Goal: Task Accomplishment & Management: Use online tool/utility

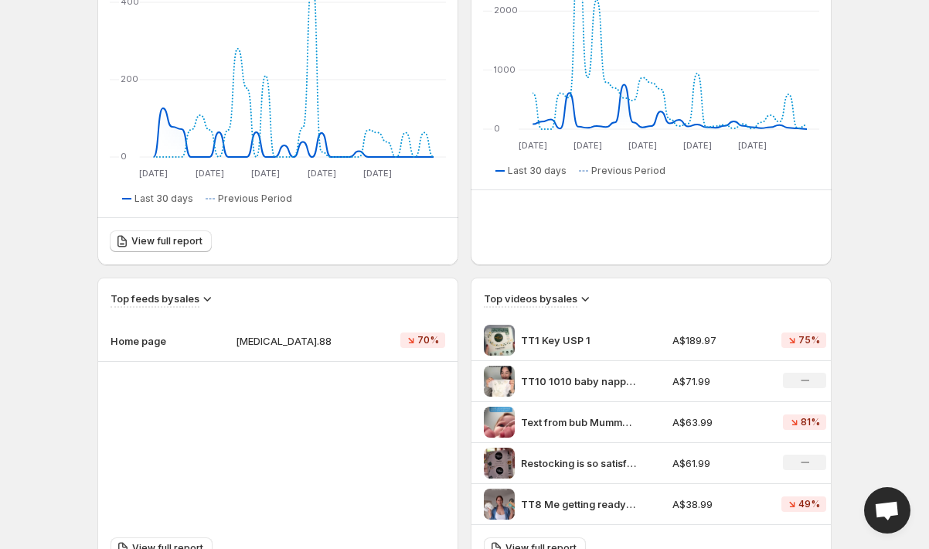
scroll to position [312, 0]
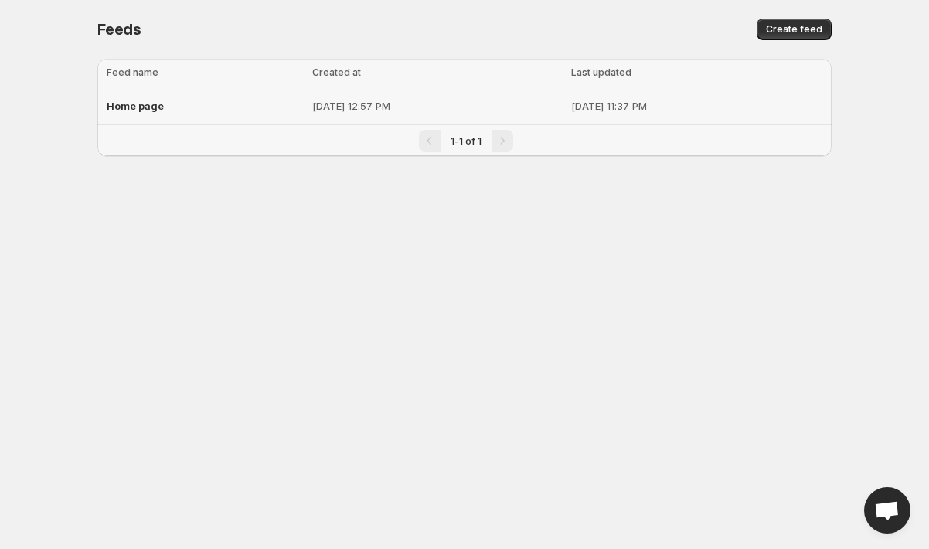
click at [518, 104] on p "[DATE] 12:57 PM" at bounding box center [436, 105] width 249 height 15
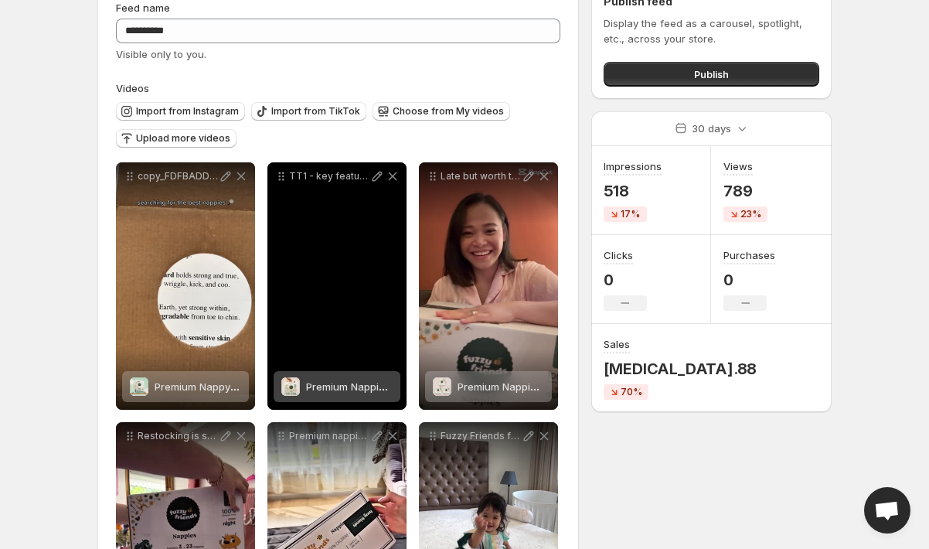
scroll to position [72, 0]
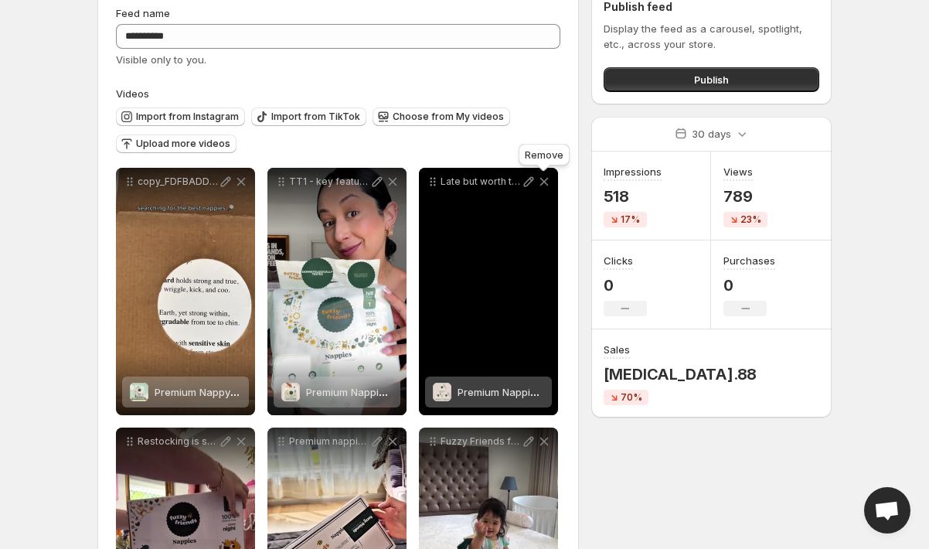
click at [544, 185] on icon at bounding box center [543, 181] width 15 height 15
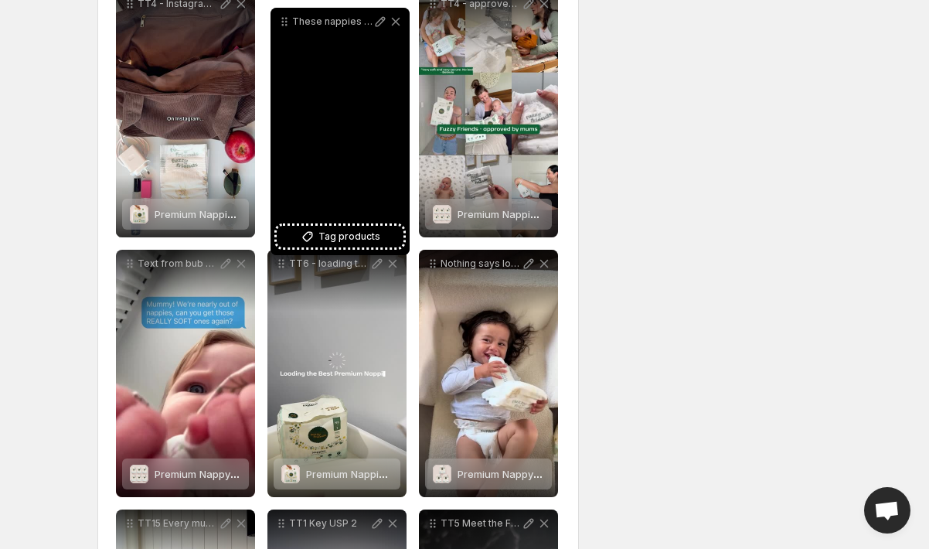
scroll to position [641, 0]
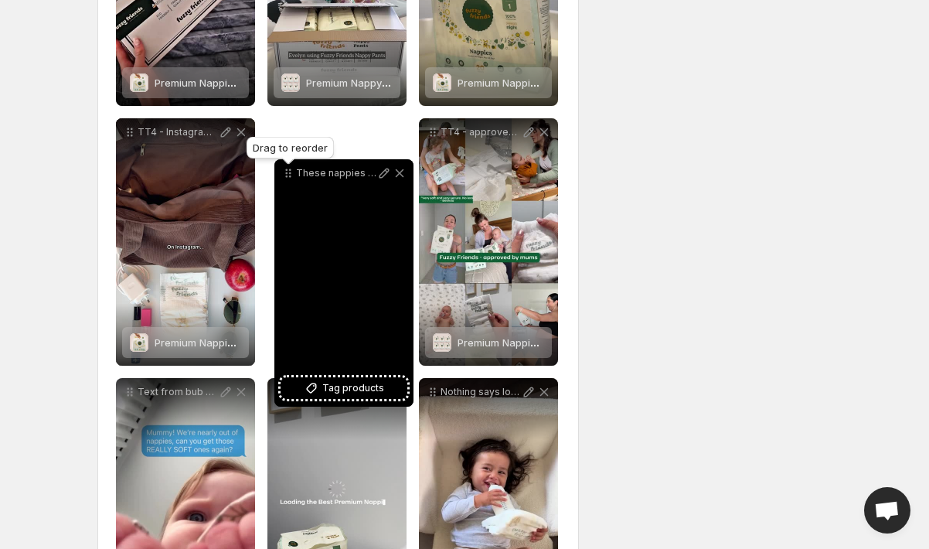
drag, startPoint x: 283, startPoint y: 95, endPoint x: 289, endPoint y: 172, distance: 76.7
click at [290, 172] on icon at bounding box center [287, 172] width 15 height 15
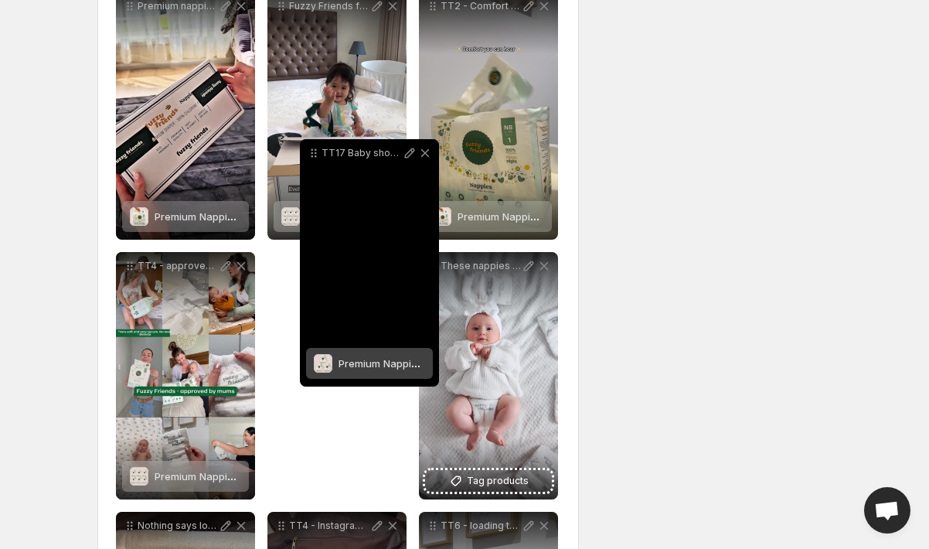
scroll to position [485, 0]
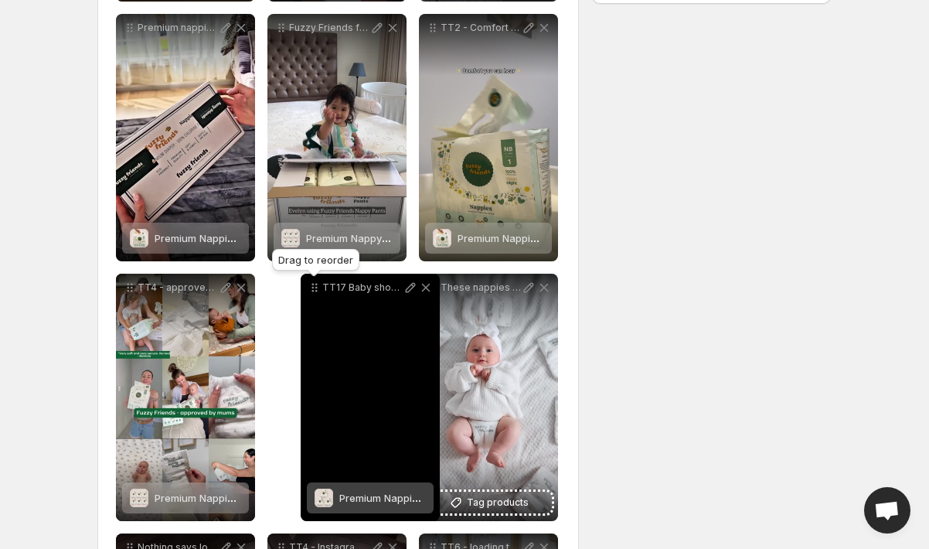
drag, startPoint x: 281, startPoint y: 136, endPoint x: 311, endPoint y: 287, distance: 153.7
click at [311, 287] on icon at bounding box center [314, 287] width 15 height 15
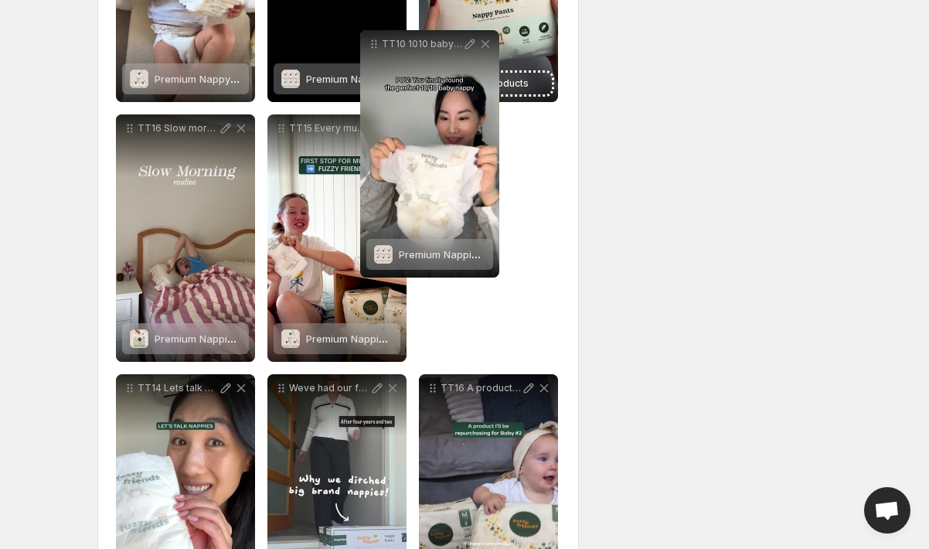
scroll to position [1337, 0]
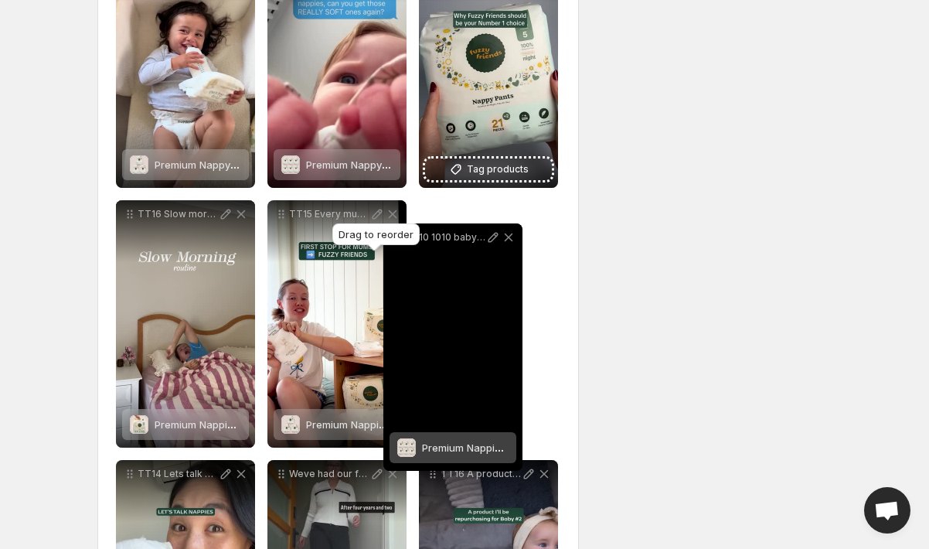
drag, startPoint x: 430, startPoint y: 88, endPoint x: 410, endPoint y: 243, distance: 155.8
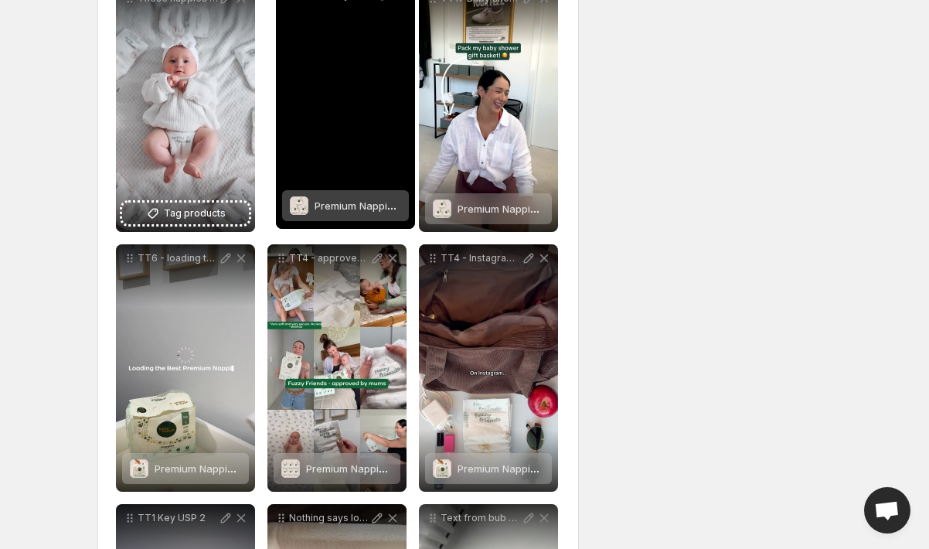
scroll to position [668, 0]
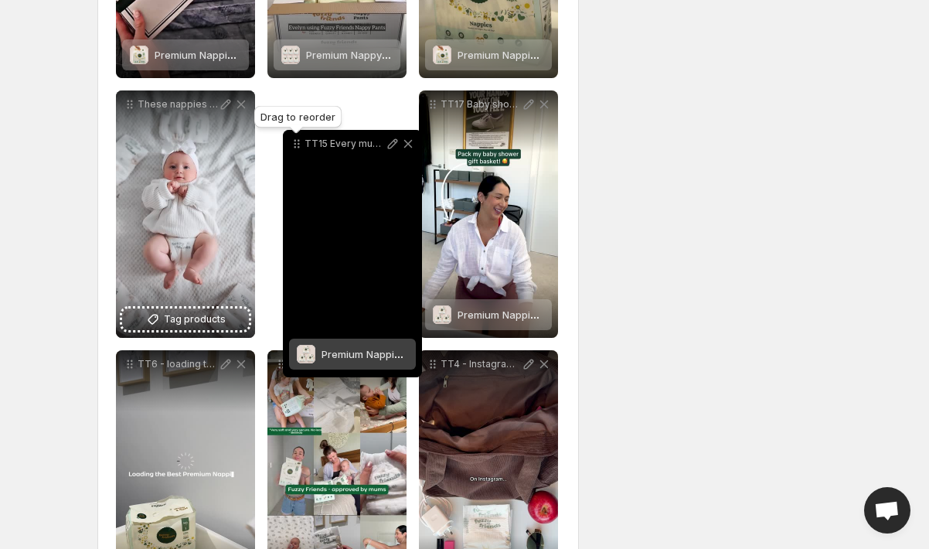
drag, startPoint x: 279, startPoint y: 208, endPoint x: 294, endPoint y: 138, distance: 72.0
click at [294, 138] on icon at bounding box center [296, 143] width 15 height 15
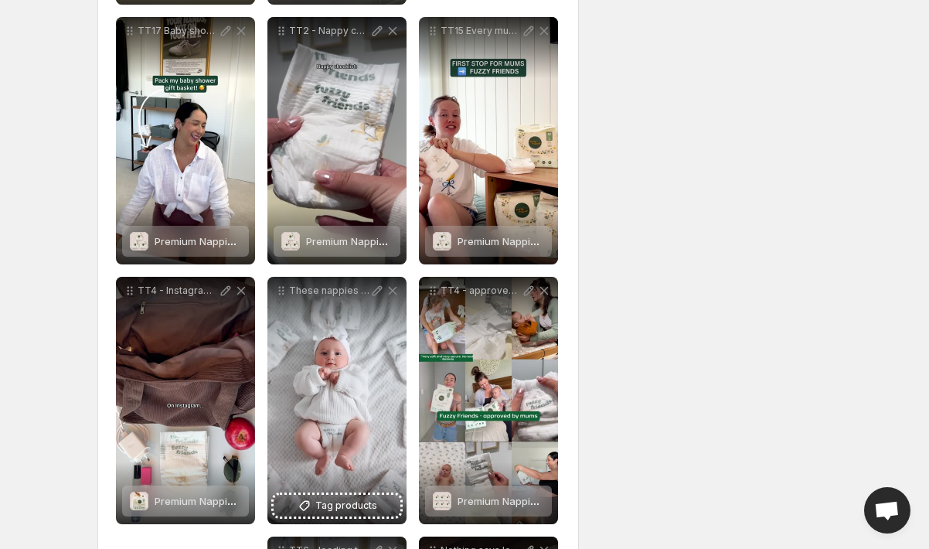
scroll to position [279, 0]
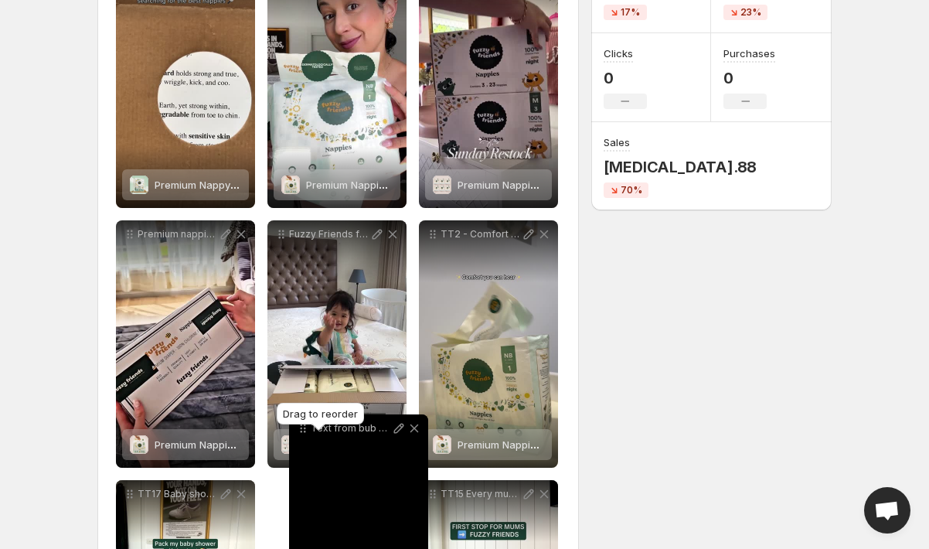
drag, startPoint x: 434, startPoint y: 101, endPoint x: 304, endPoint y: 427, distance: 350.9
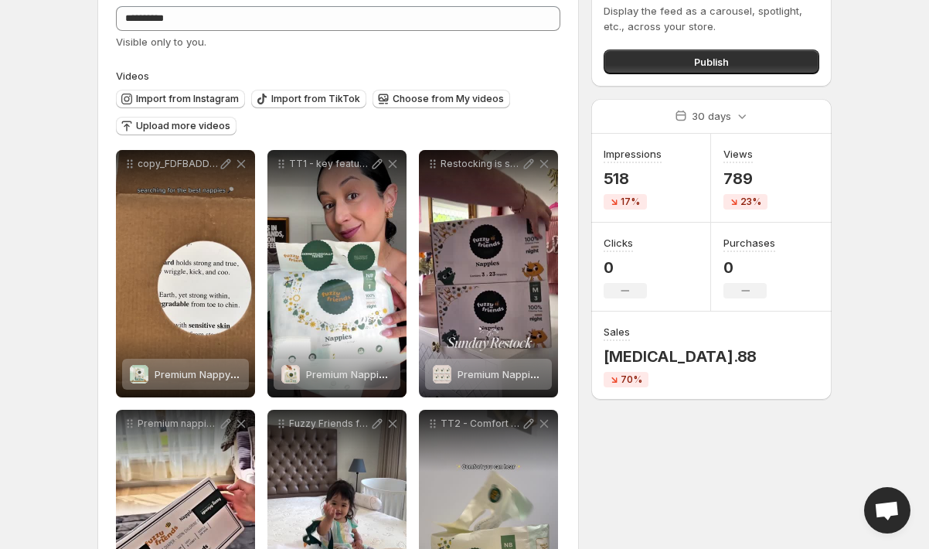
scroll to position [0, 0]
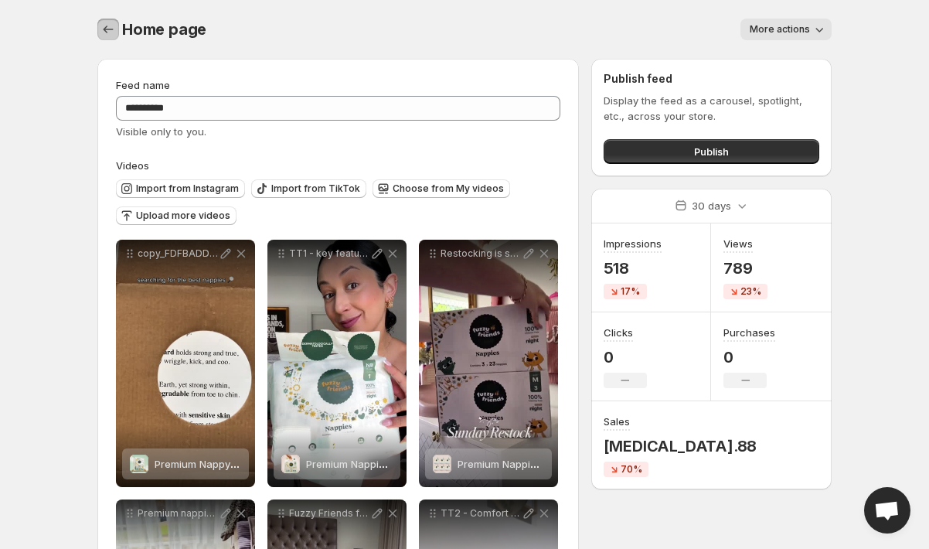
click at [110, 25] on icon "Settings" at bounding box center [107, 29] width 15 height 15
